Goal: Go to known website: Go to known website

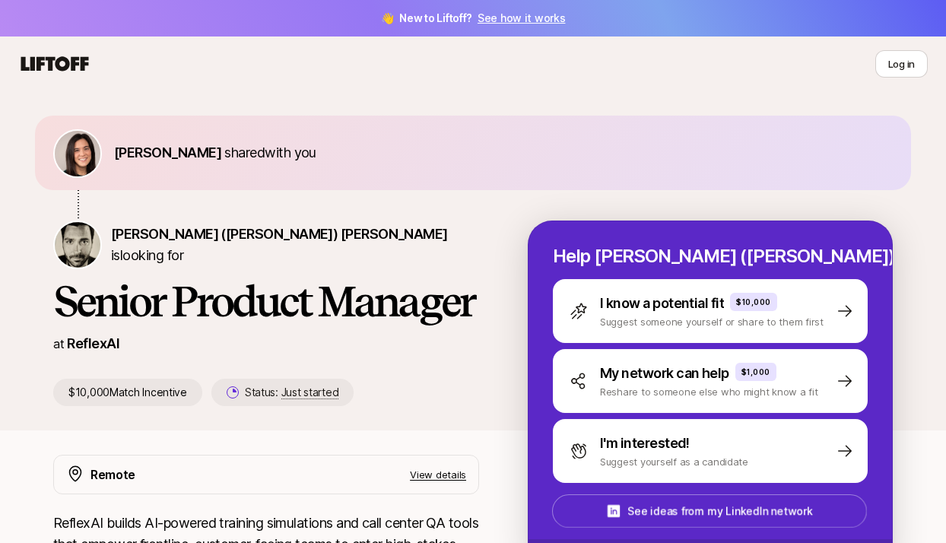
click at [325, 202] on div "Eleanor Morgan shared with you" at bounding box center [473, 168] width 876 height 105
